Goal: Transaction & Acquisition: Purchase product/service

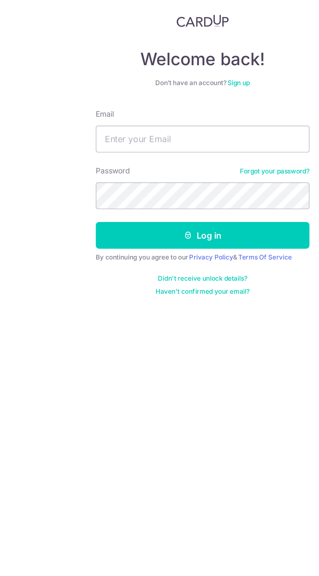
type input "[EMAIL_ADDRESS][DOMAIN_NAME]"
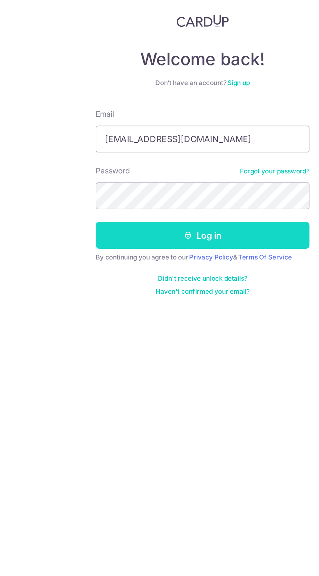
click at [186, 180] on button "Log in" at bounding box center [159, 181] width 130 height 16
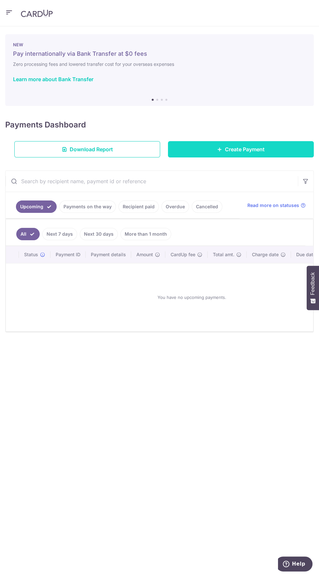
click at [273, 155] on link "Create Payment" at bounding box center [241, 149] width 146 height 16
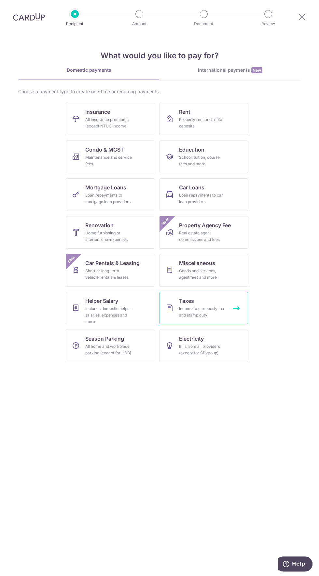
click at [195, 307] on div "Income tax, property tax and stamp duty" at bounding box center [202, 311] width 47 height 13
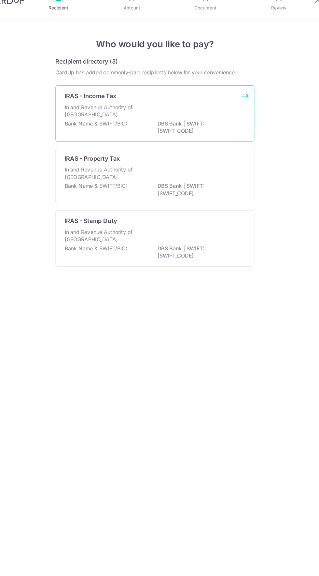
click at [201, 112] on div "Inland Revenue Authority of Singapore" at bounding box center [159, 114] width 158 height 14
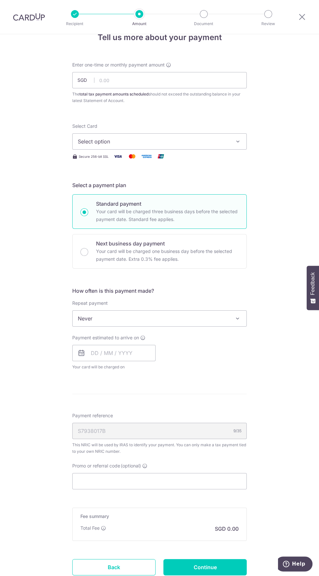
scroll to position [18, 0]
click at [198, 480] on input "Promo or referral code (optional)" at bounding box center [159, 481] width 175 height 16
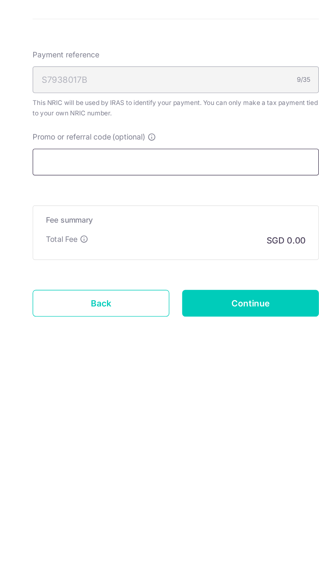
click at [191, 480] on input "Promo or referral code (optional)" at bounding box center [159, 481] width 175 height 16
paste input "VTAX25R"
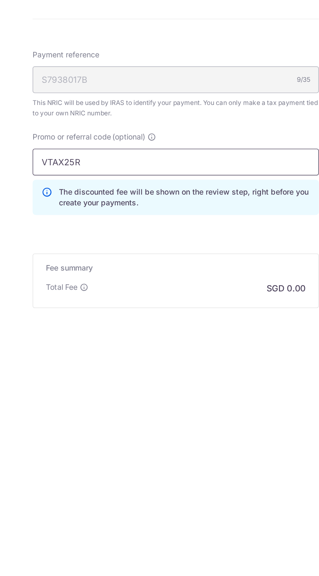
scroll to position [0, 0]
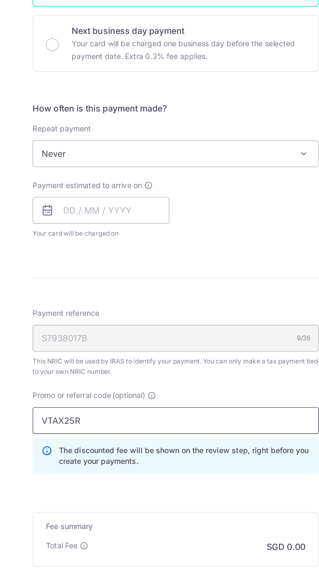
type input "VTAX25R"
click at [197, 323] on span "Never" at bounding box center [160, 318] width 174 height 16
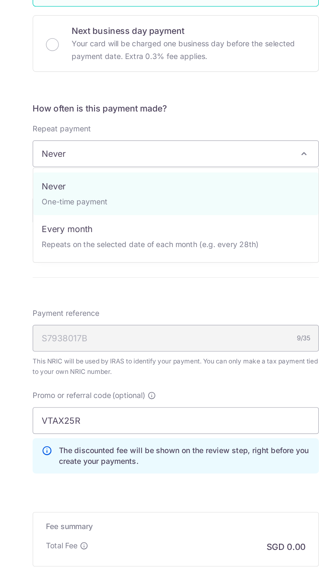
select select "3"
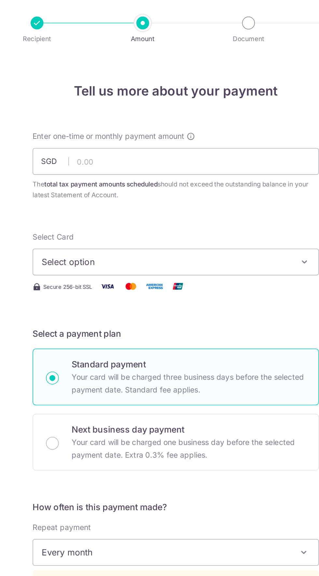
click at [229, 161] on span "Select option" at bounding box center [154, 160] width 152 height 8
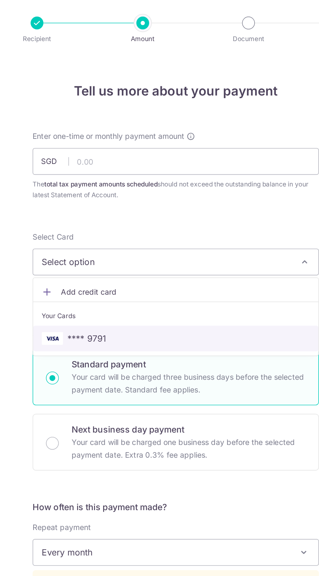
click at [181, 200] on link "**** 9791" at bounding box center [160, 206] width 174 height 16
